Goal: Information Seeking & Learning: Learn about a topic

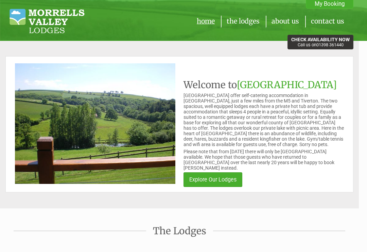
click at [218, 175] on link "Explore Our Lodges" at bounding box center [213, 179] width 59 height 15
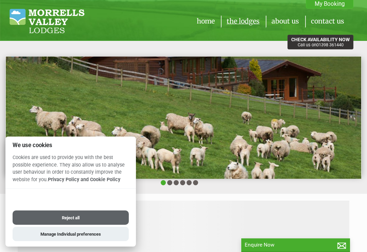
scroll to position [0, 6]
click at [85, 233] on button "Manage Individual preferences" at bounding box center [71, 234] width 116 height 14
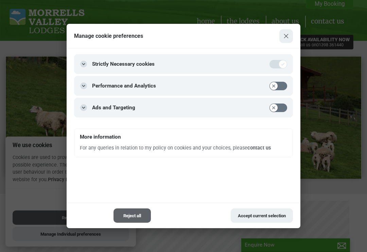
click at [289, 33] on button "Close modal" at bounding box center [287, 36] width 14 height 14
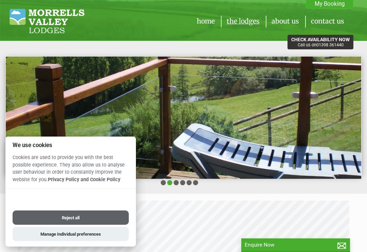
click at [161, 155] on img at bounding box center [184, 117] width 356 height 122
click at [77, 235] on button "Manage Individual preferences" at bounding box center [71, 234] width 116 height 14
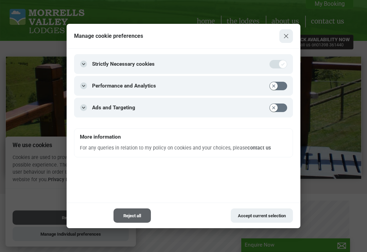
click at [256, 217] on button "Accept current selection" at bounding box center [262, 215] width 62 height 14
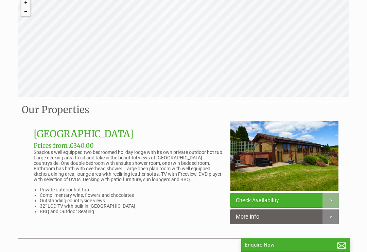
scroll to position [206, 0]
click at [310, 177] on img at bounding box center [284, 155] width 109 height 70
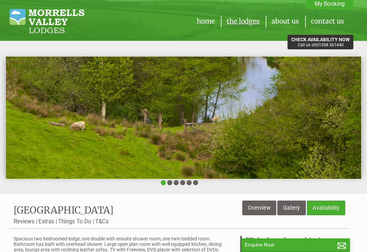
click at [290, 211] on link "Gallery" at bounding box center [292, 207] width 29 height 15
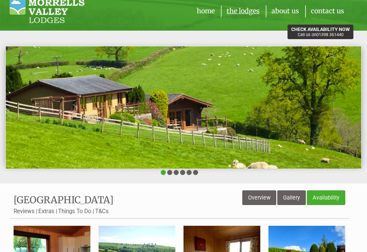
scroll to position [11, 0]
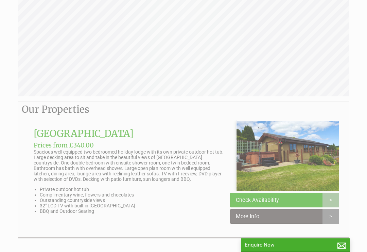
scroll to position [0, 6]
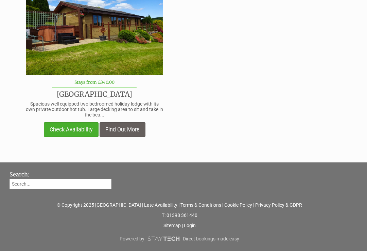
scroll to position [269, 0]
